Goal: Information Seeking & Learning: Understand process/instructions

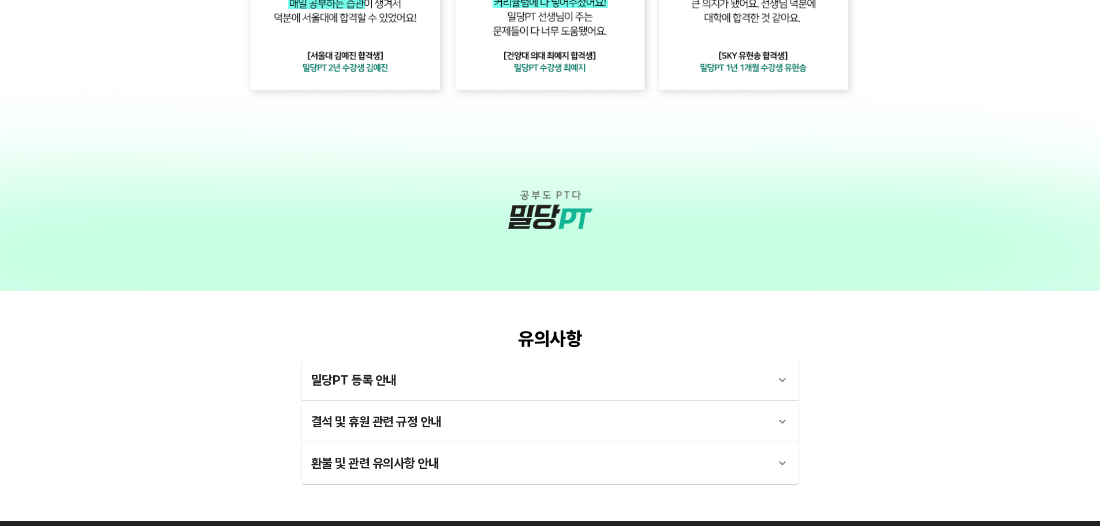
scroll to position [3169, 0]
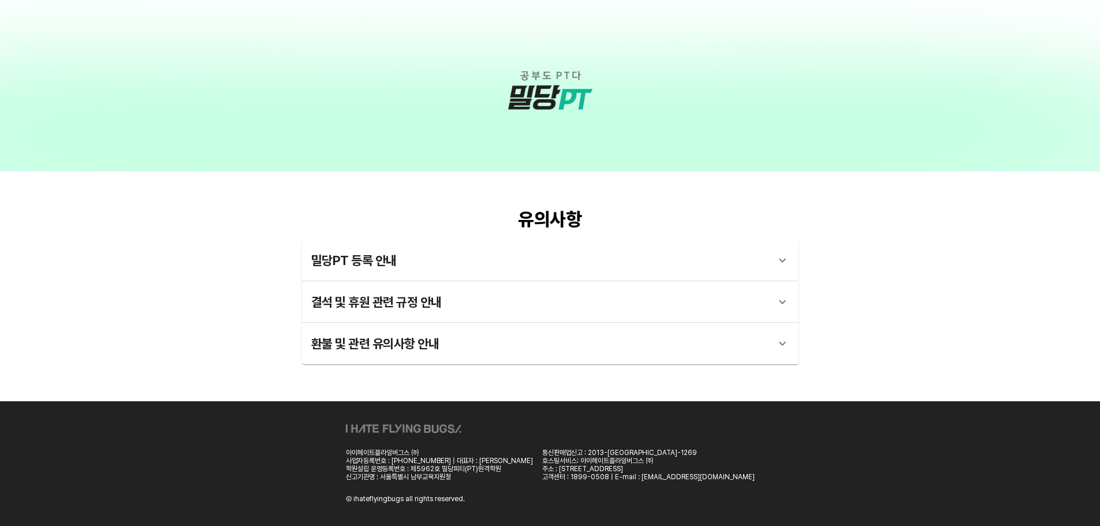
click at [535, 271] on div "밀당PT 등록 안내" at bounding box center [539, 261] width 457 height 28
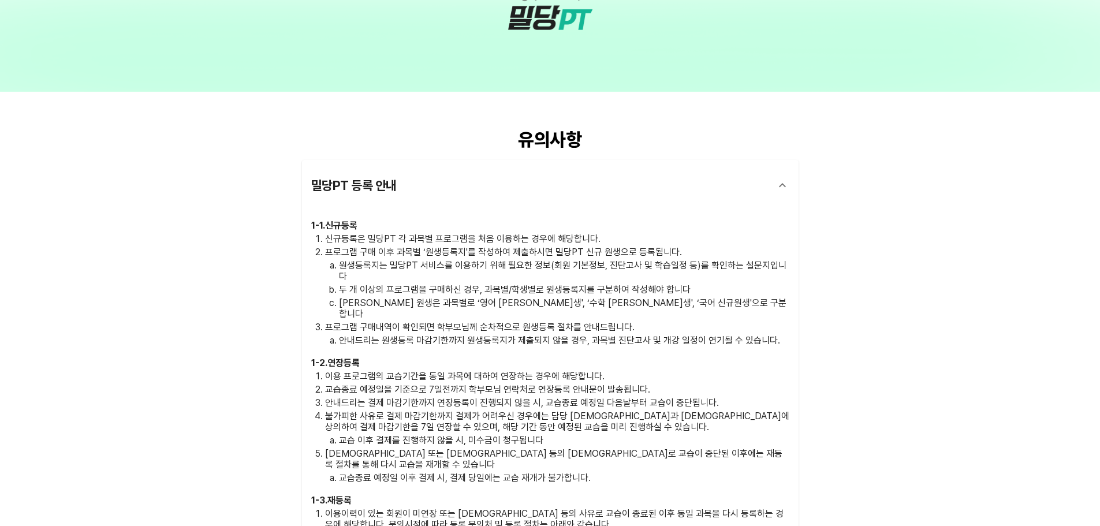
scroll to position [3342, 0]
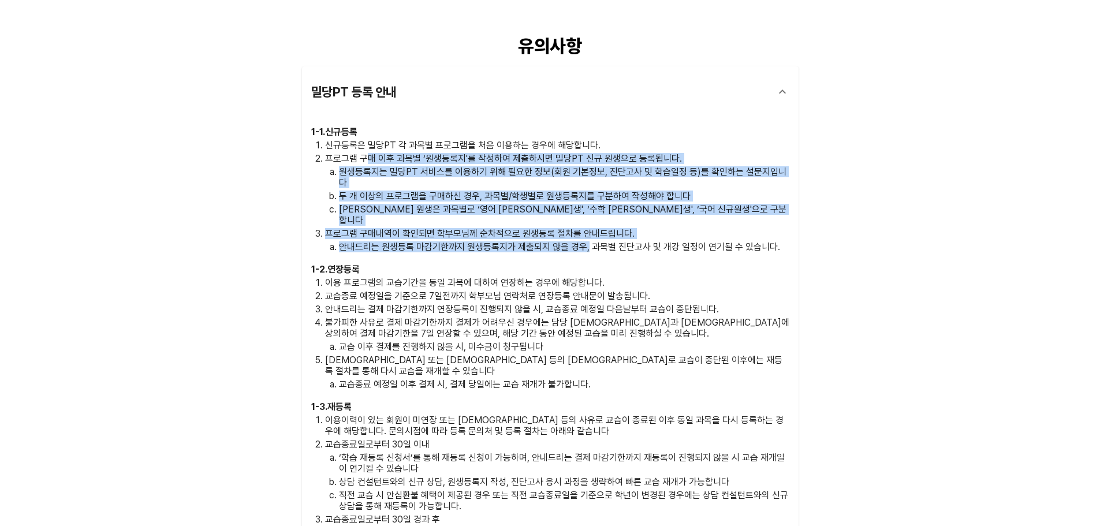
drag, startPoint x: 366, startPoint y: 153, endPoint x: 586, endPoint y: 228, distance: 231.8
click at [586, 228] on ol "신규등록은 밀당PT 각 과목별 프로그램을 처음 이용하는 경우에 해당합니다. 프로그램 구매 이후 과목별 ‘원생등록지'를 작성하여 제출하시면 밀당…" at bounding box center [550, 196] width 478 height 113
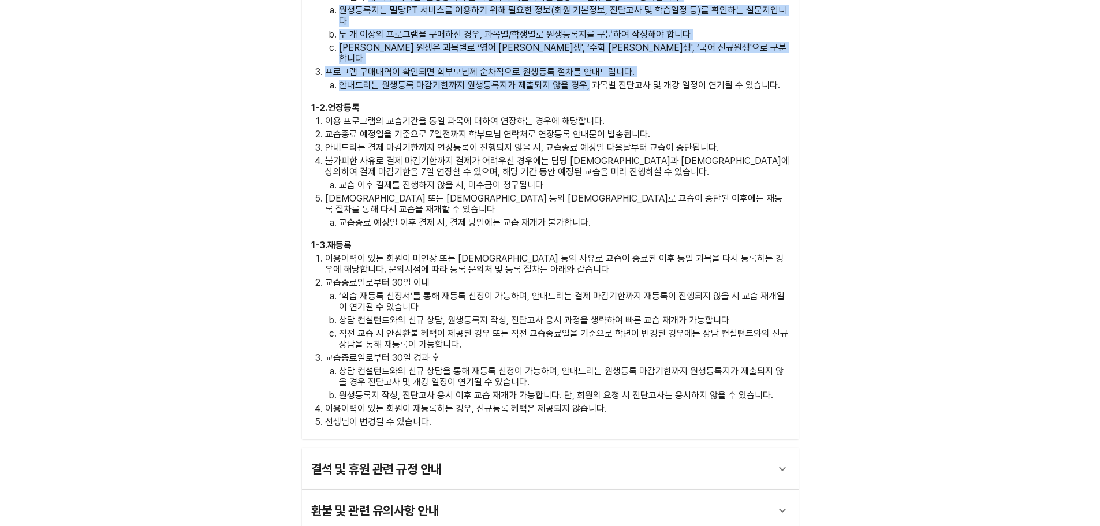
scroll to position [3516, 0]
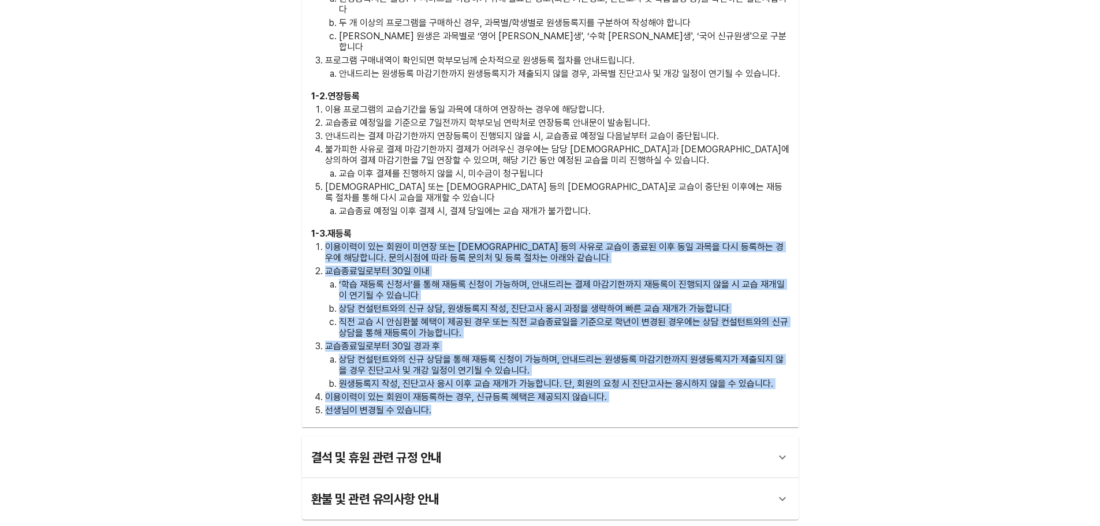
drag, startPoint x: 325, startPoint y: 213, endPoint x: 495, endPoint y: 385, distance: 241.8
click at [495, 385] on div "1 - 3 . 재등록 이용이력이 있는 회원이 미연장 또는 [DEMOGRAPHIC_DATA] 등의 사유로 교습이 종료된 이후 동일 과목을 다시 …" at bounding box center [550, 323] width 478 height 190
click at [502, 485] on div "환불 및 관련 유의사항 안내" at bounding box center [539, 499] width 457 height 28
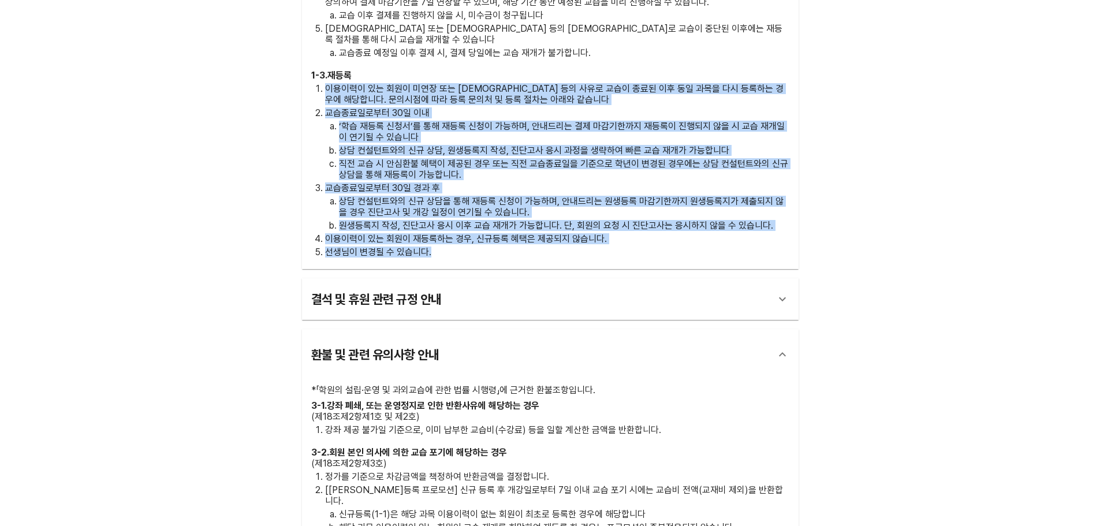
scroll to position [3804, 0]
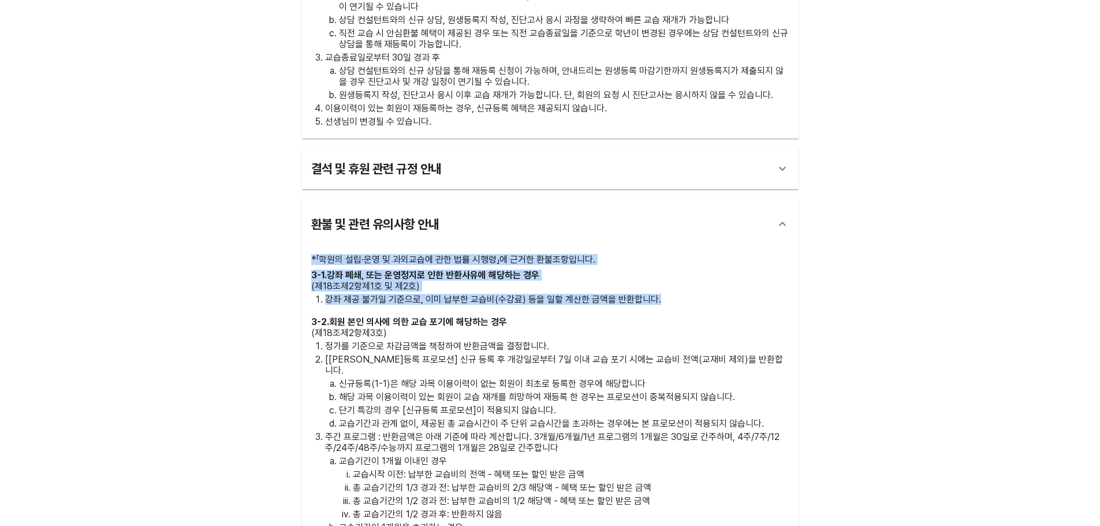
drag, startPoint x: 312, startPoint y: 229, endPoint x: 672, endPoint y: 272, distance: 363.0
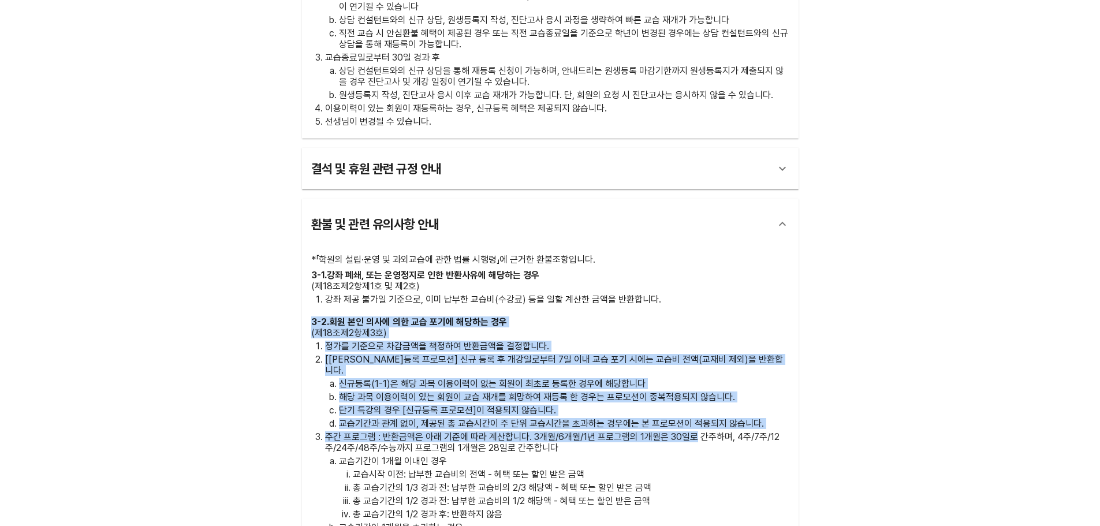
drag, startPoint x: 300, startPoint y: 282, endPoint x: 693, endPoint y: 395, distance: 409.3
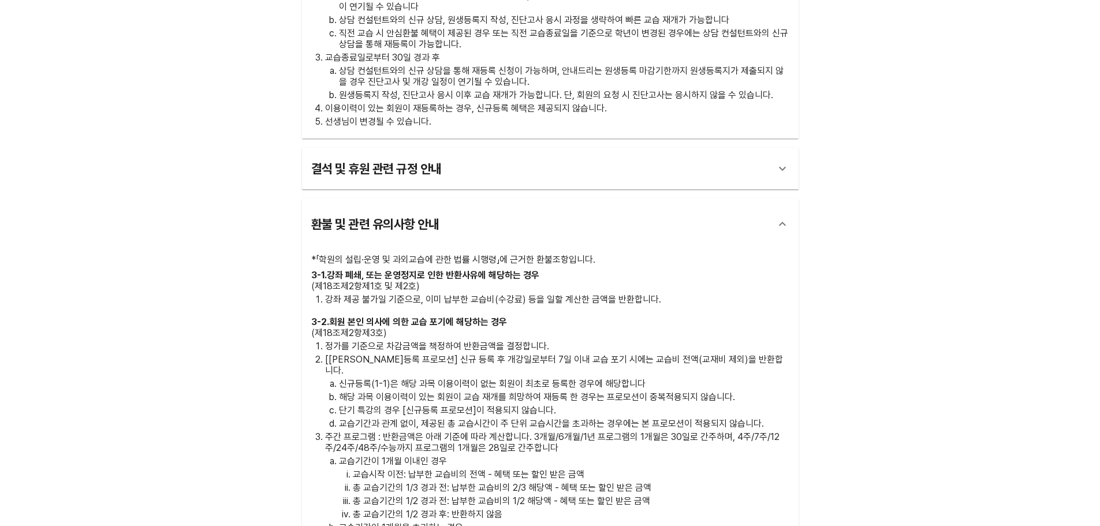
click at [677, 431] on p "주간 프로그램 : 반환금액은 아래 기준에 따라 계산합니다. 3개월/6개월/1년 프로그램의 1개월은 30일로 간주하며, 4주/7주/12주/24주…" at bounding box center [557, 442] width 464 height 22
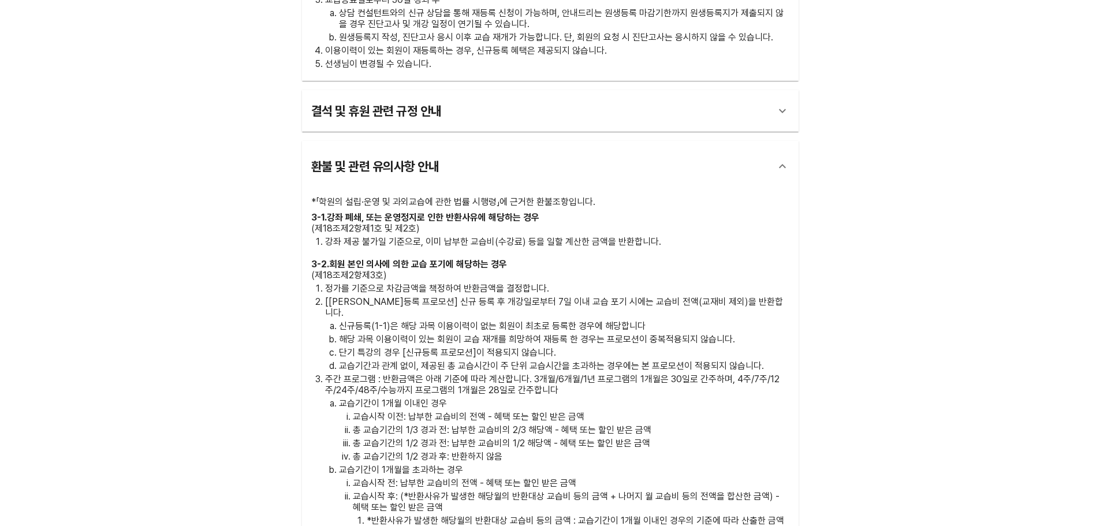
click at [534, 374] on p "주간 프로그램 : 반환금액은 아래 기준에 따라 계산합니다. 3개월/6개월/1년 프로그램의 1개월은 30일로 간주하며, 4주/7주/12주/24주…" at bounding box center [557, 385] width 464 height 22
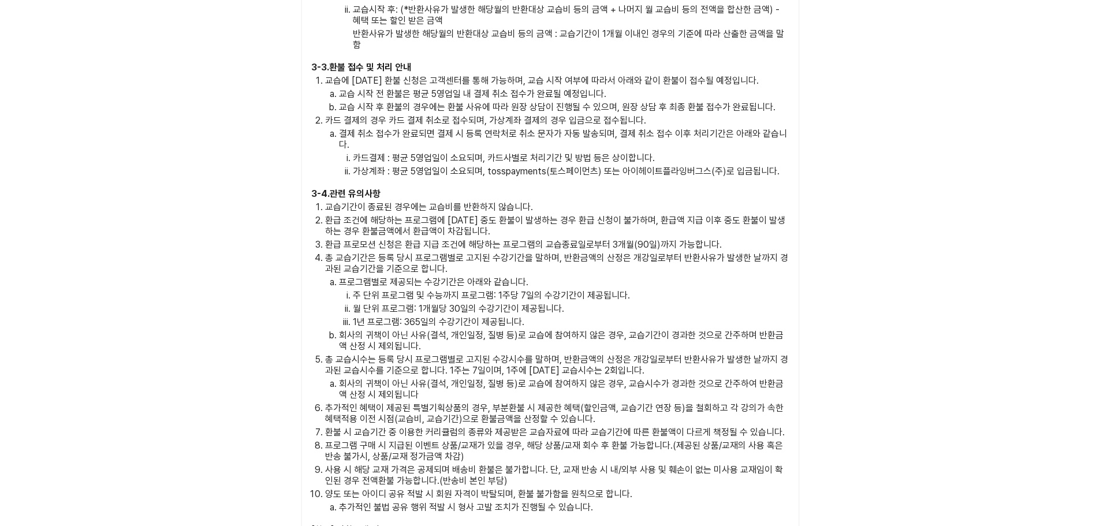
scroll to position [4555, 0]
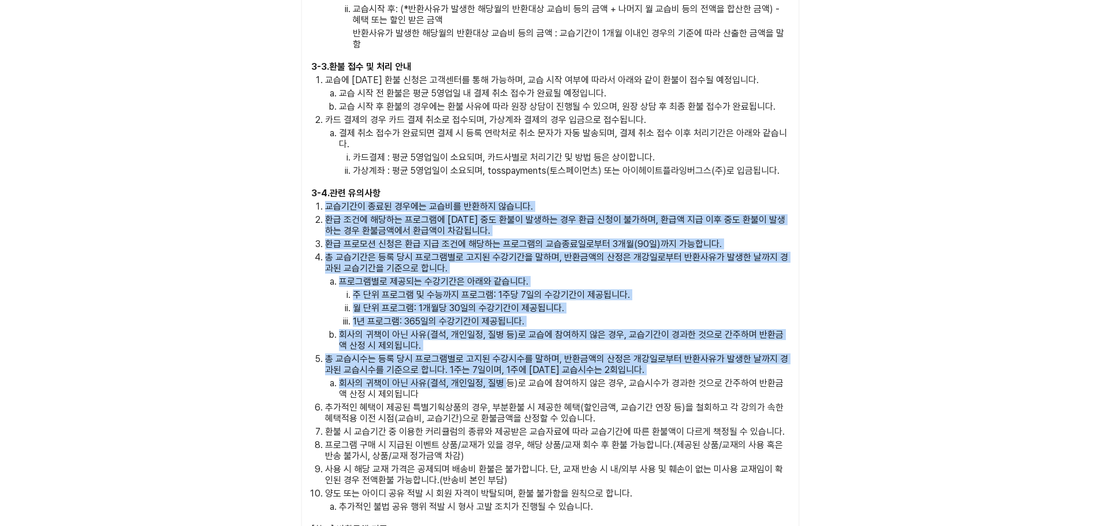
drag, startPoint x: 325, startPoint y: 150, endPoint x: 513, endPoint y: 353, distance: 277.1
click at [513, 355] on ol "교습기간이 종료된 경우에는 교습비를 반환하지 않습니다. 환급 조건에 해당하는 프로그램에 [DATE] 중도 환불이 발생하는 경우 환급 신청이 불…" at bounding box center [550, 356] width 478 height 311
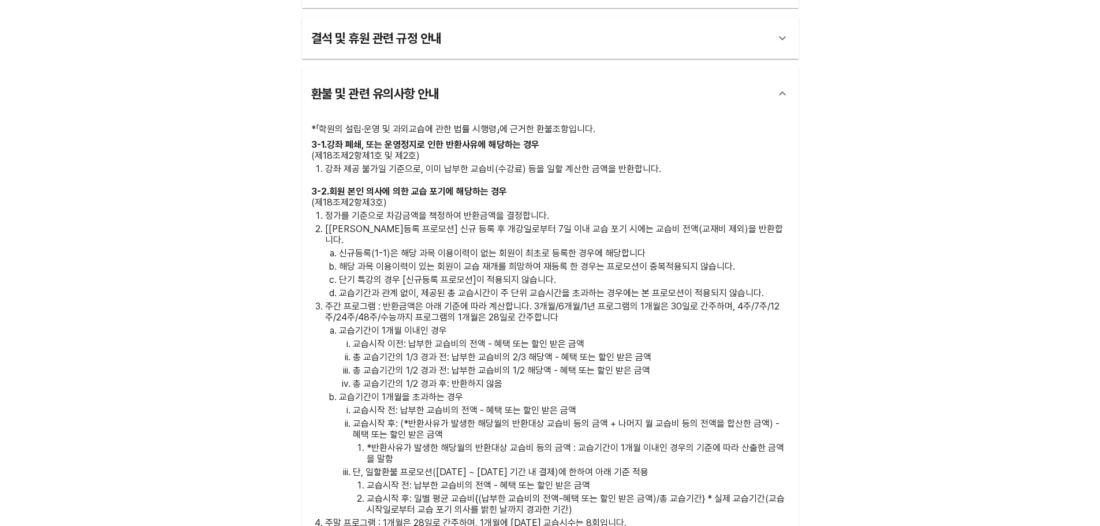
scroll to position [3961, 0]
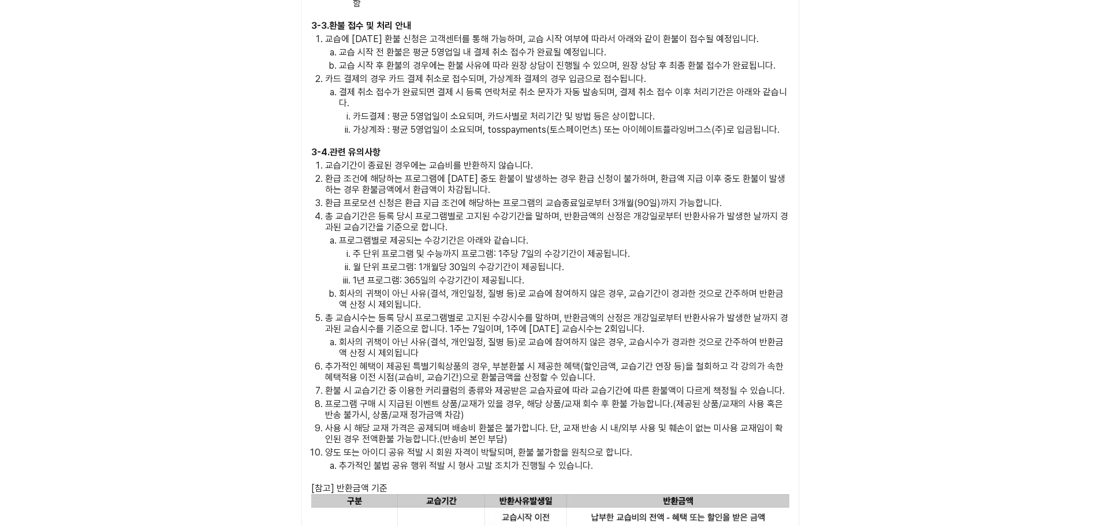
click at [547, 427] on div "3 - 1 . 강좌 폐쇄, 또는 운영정지로 인한 반환사유에 해당하는 경우 (제18조제2항제1호 및 제2호) 강좌 제공 불가일 기준으로, 이미 …" at bounding box center [550, 88] width 478 height 1221
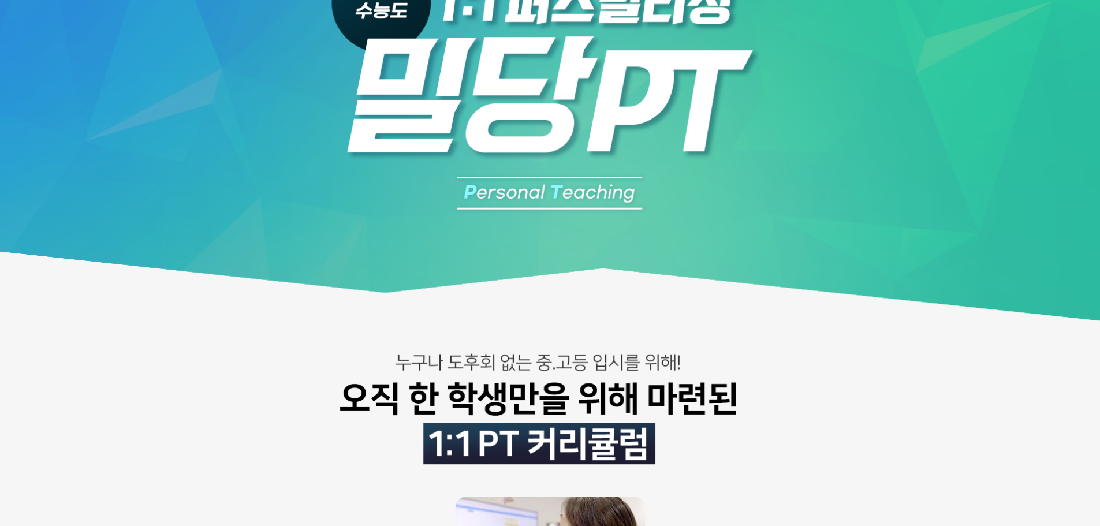
scroll to position [0, 0]
